Goal: Navigation & Orientation: Find specific page/section

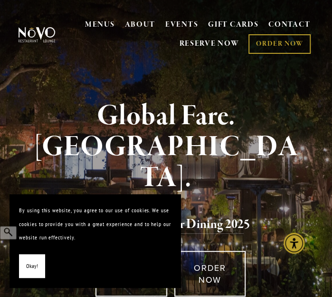
click at [27, 273] on button "Okay!" at bounding box center [32, 266] width 26 height 24
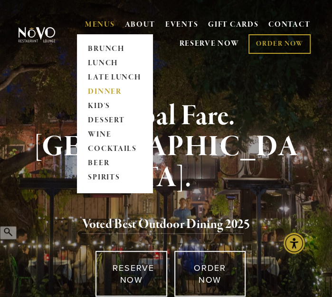
click at [100, 94] on link "DINNER" at bounding box center [114, 92] width 59 height 14
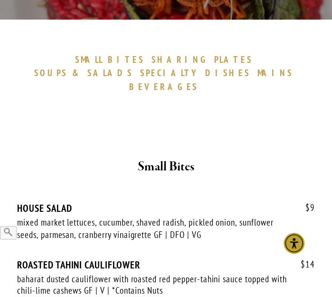
scroll to position [268, 0]
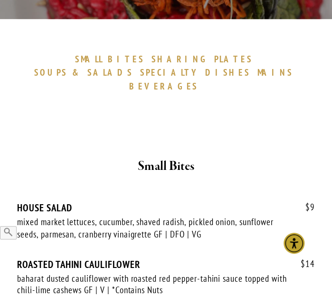
click at [251, 67] on span "DISHES" at bounding box center [227, 72] width 45 height 11
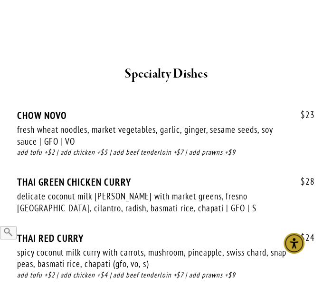
scroll to position [1960, 0]
